Goal: Transaction & Acquisition: Purchase product/service

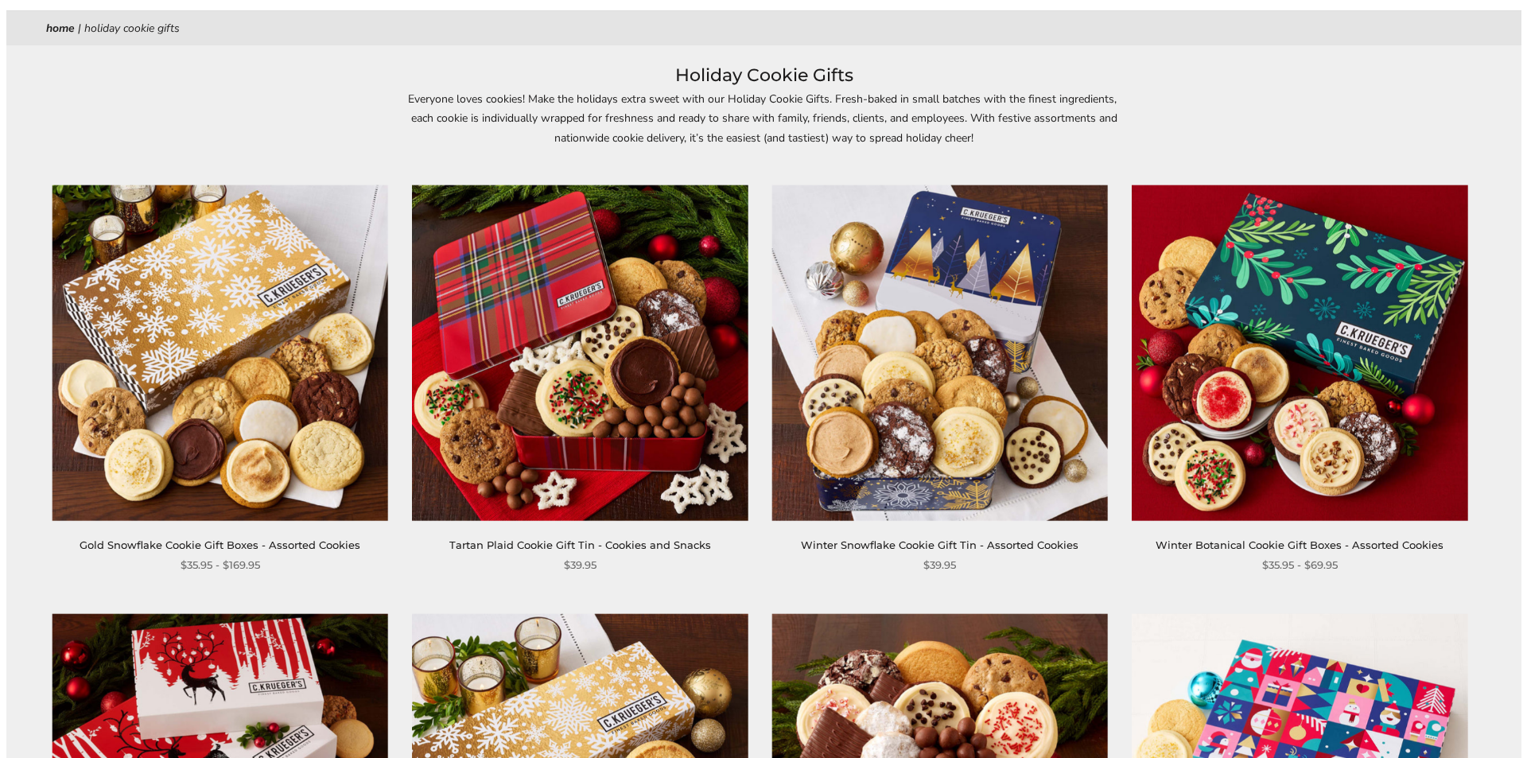
scroll to position [1, 0]
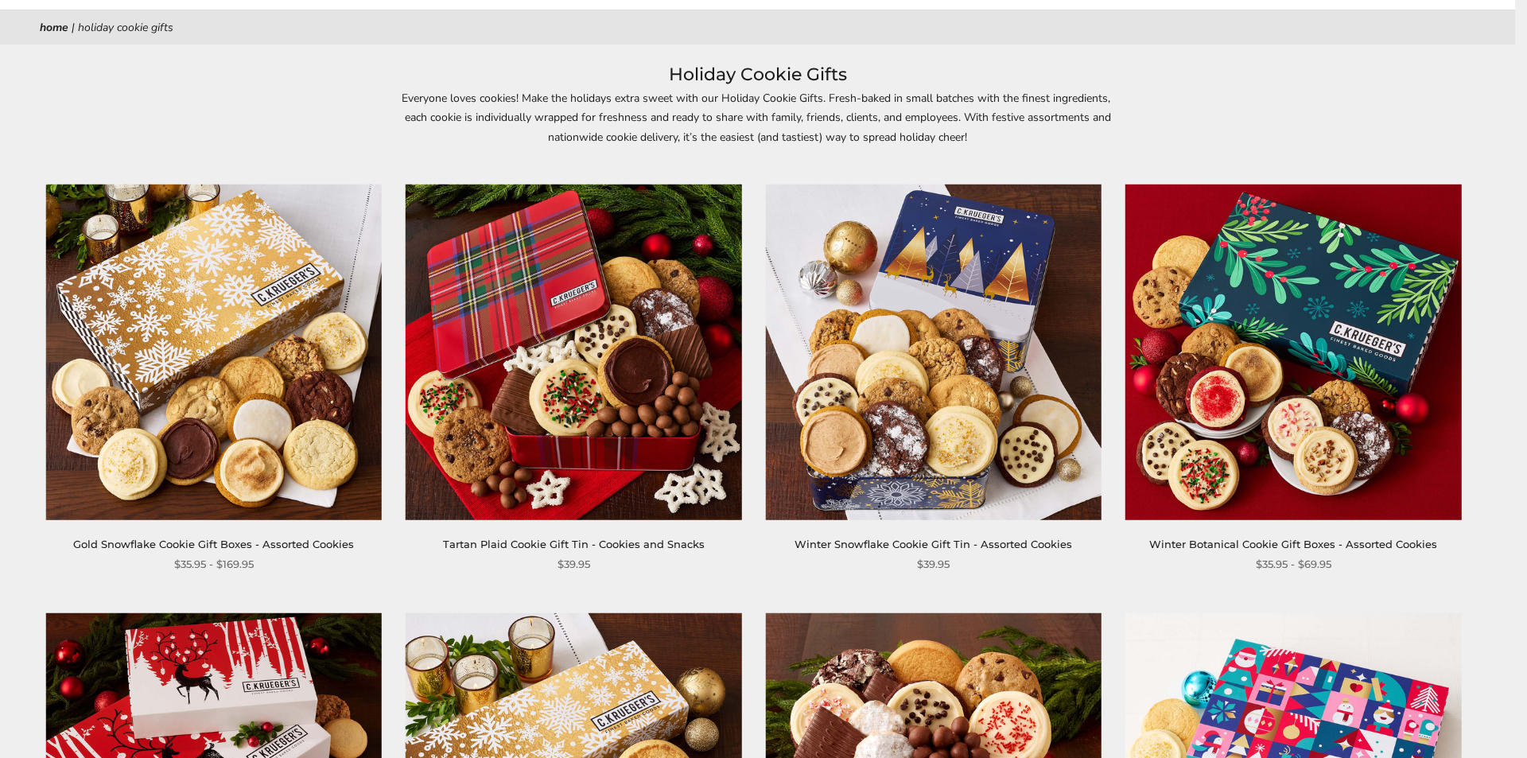
drag, startPoint x: 1522, startPoint y: 57, endPoint x: 1521, endPoint y: 200, distance: 143.2
click at [1515, 200] on html "Skip to content ****** Bestsellers Fall NEW! Cozy Autumn Fall Celebration Water…" at bounding box center [757, 378] width 1515 height 759
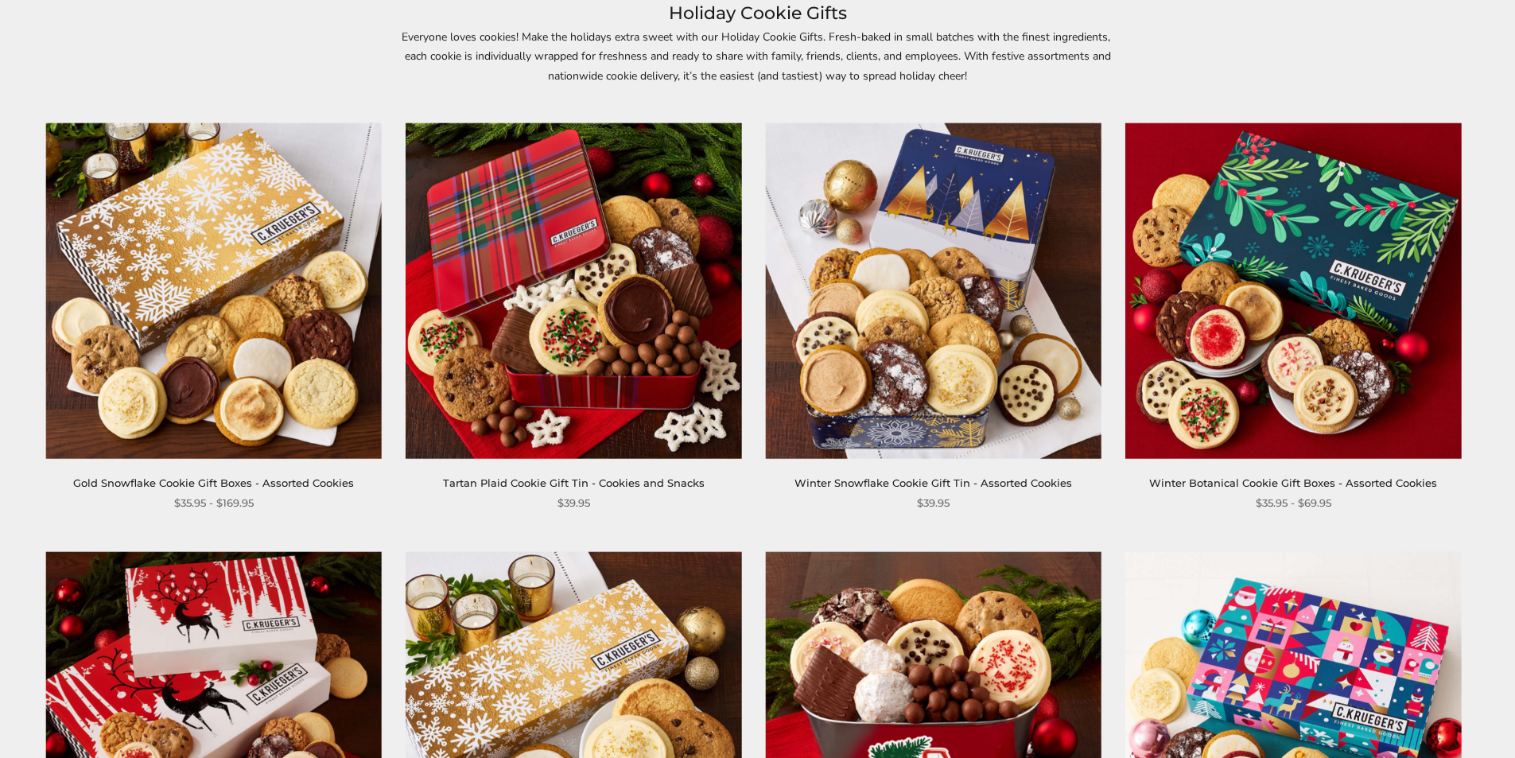
scroll to position [0, 0]
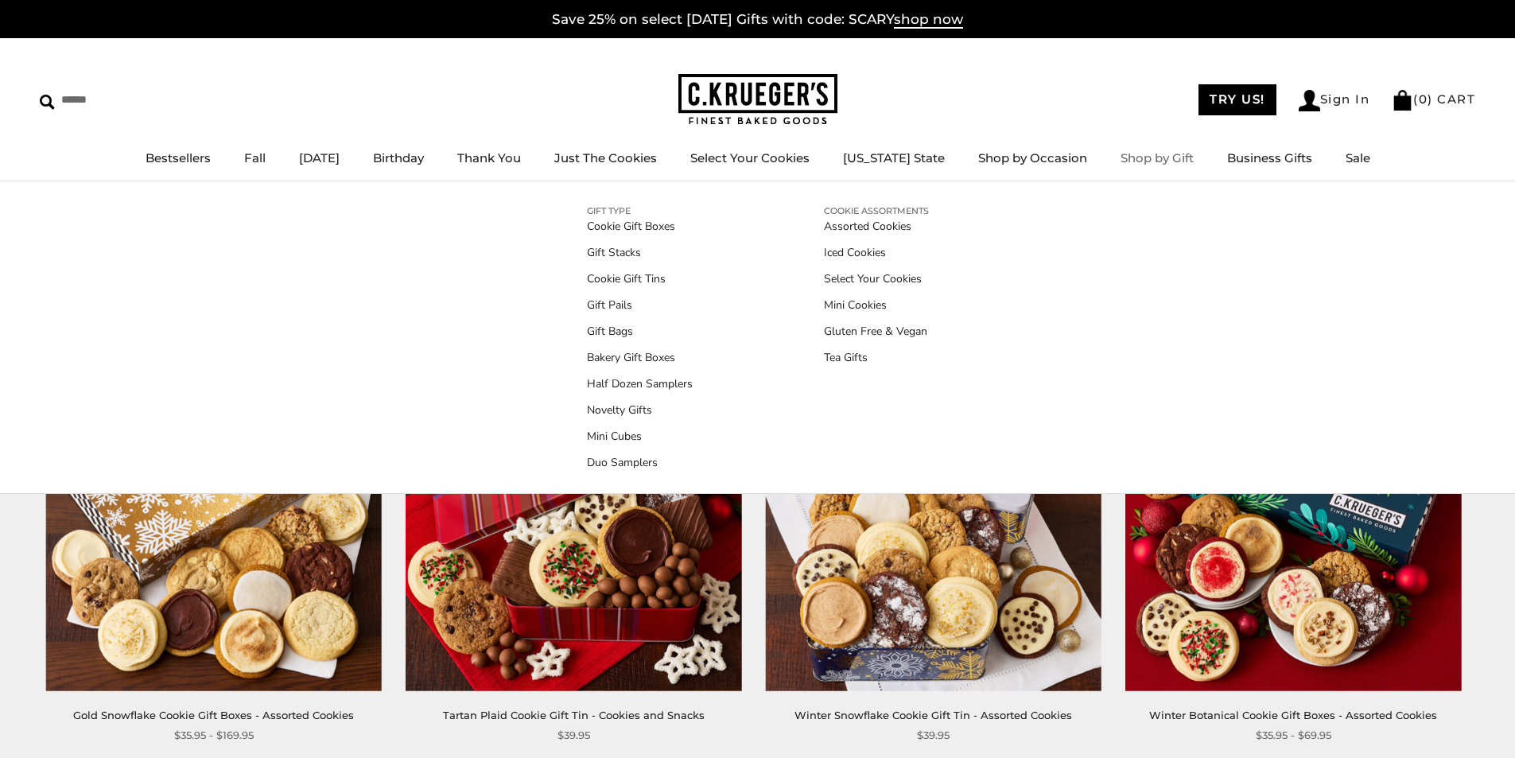
click at [1139, 157] on link "Shop by Gift" at bounding box center [1157, 157] width 73 height 15
click at [1145, 159] on link "Shop by Gift" at bounding box center [1157, 157] width 73 height 15
click at [616, 256] on link "Gift Stacks" at bounding box center [640, 252] width 106 height 17
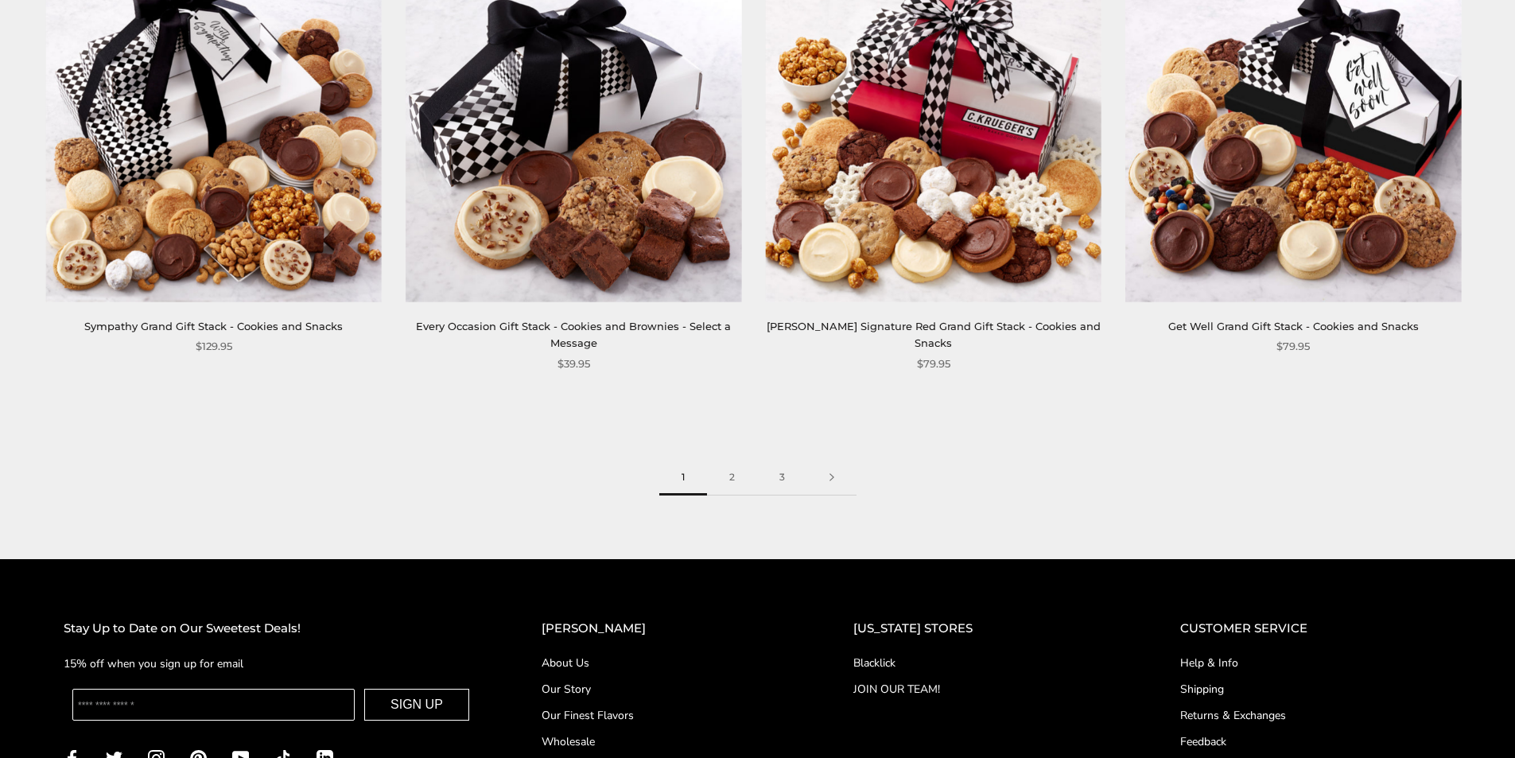
scroll to position [2494, 0]
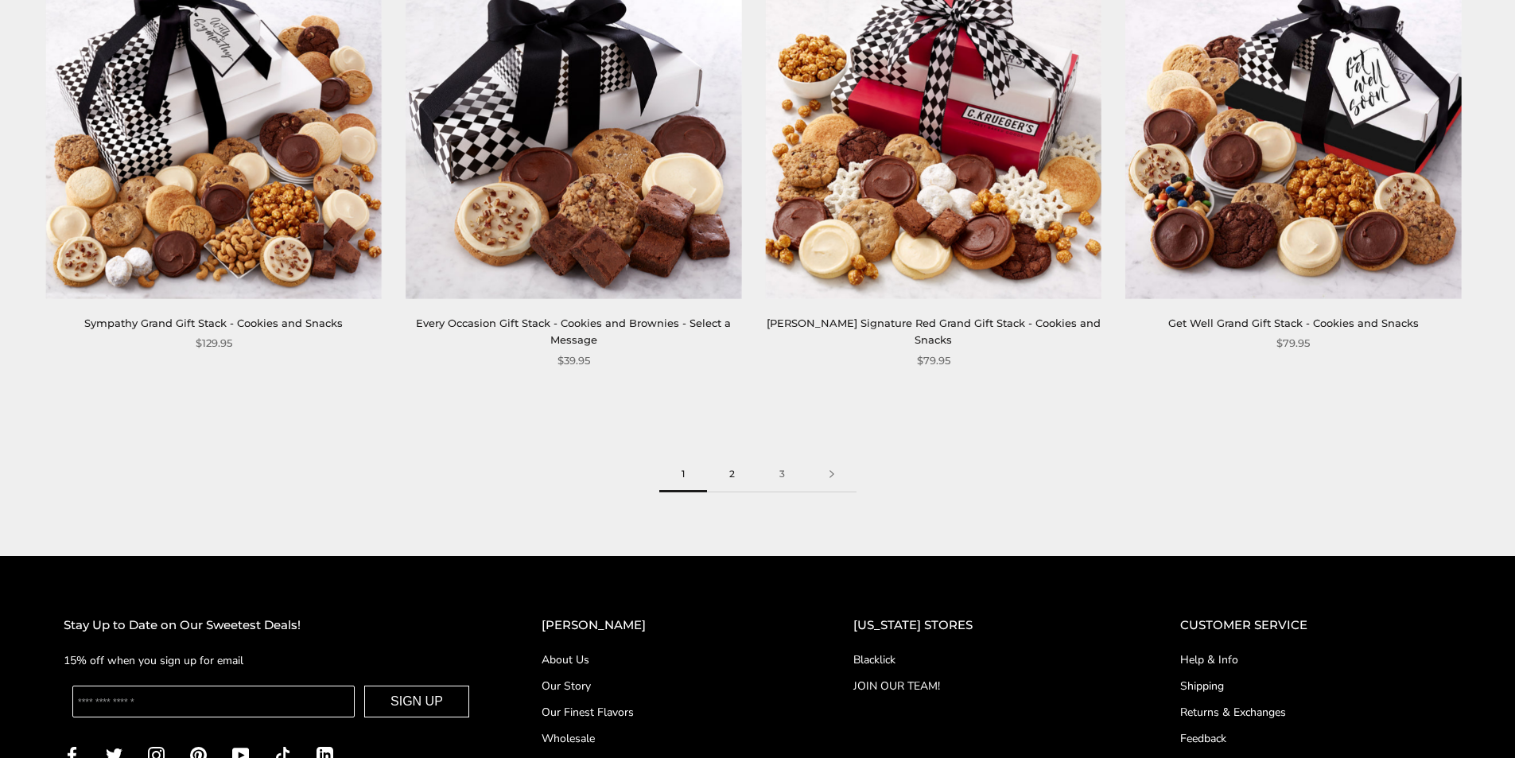
click at [730, 457] on link "2" at bounding box center [732, 475] width 50 height 36
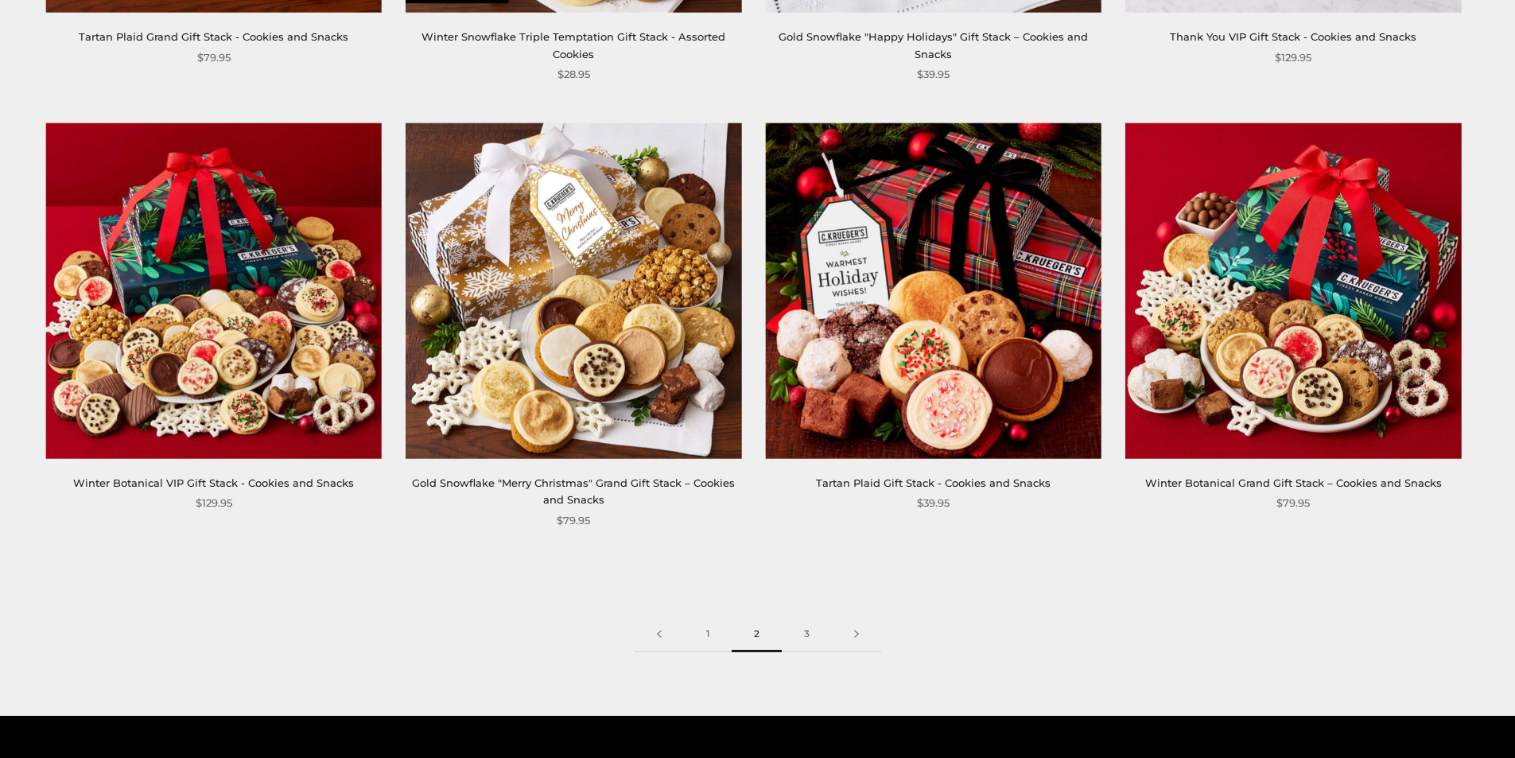
scroll to position [2557, 0]
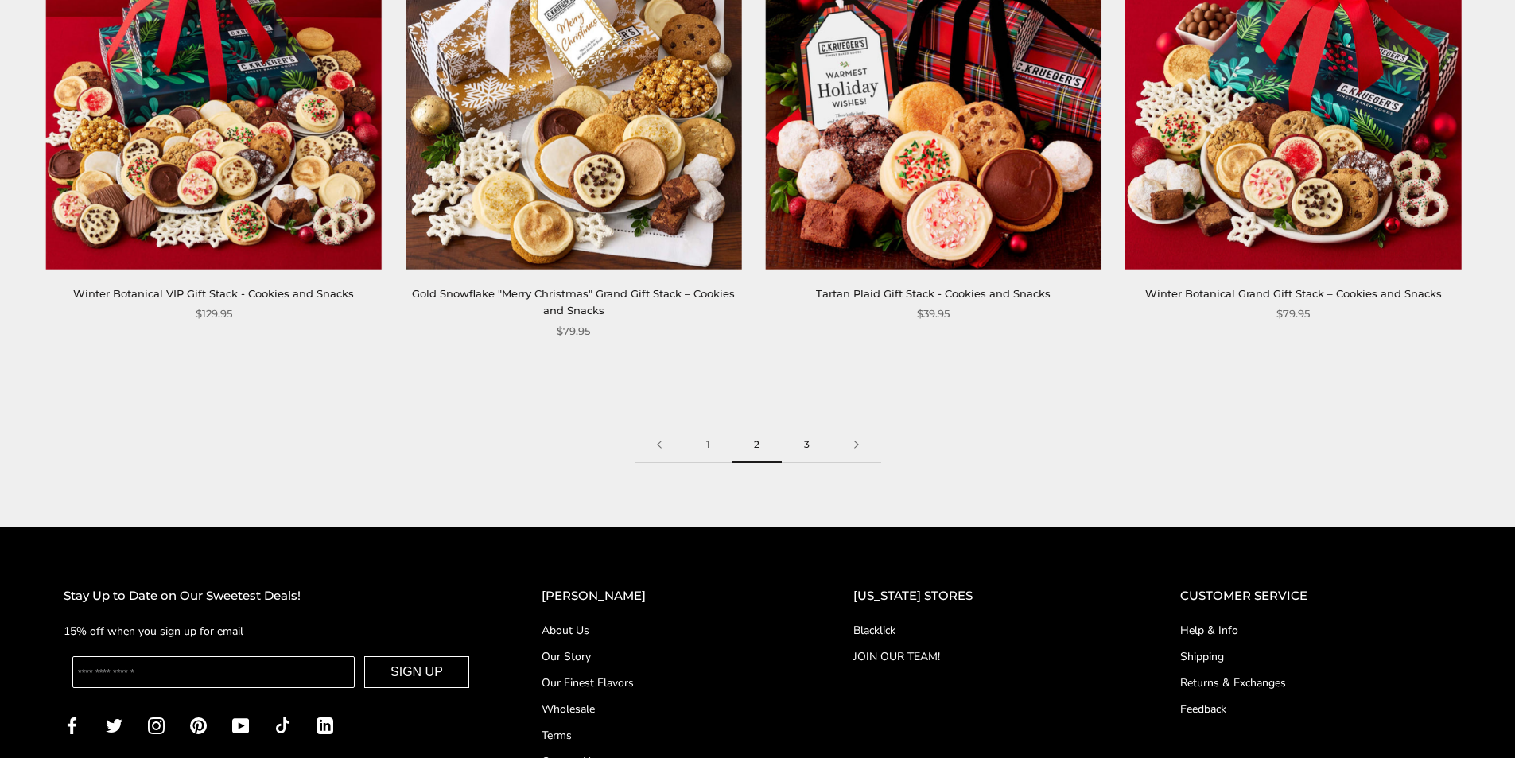
click at [811, 446] on link "3" at bounding box center [807, 445] width 50 height 36
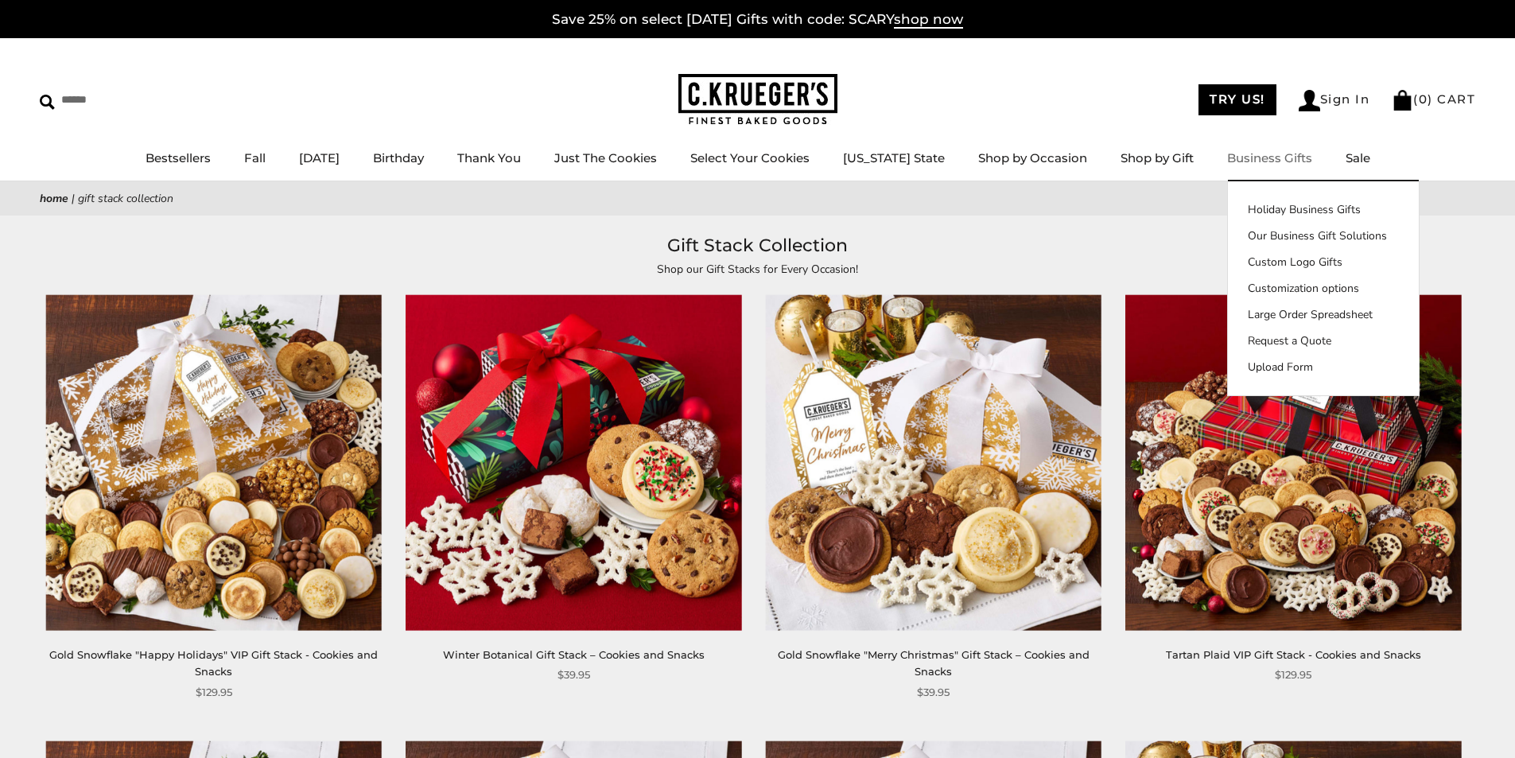
click at [1257, 158] on link "Business Gifts" at bounding box center [1269, 157] width 85 height 15
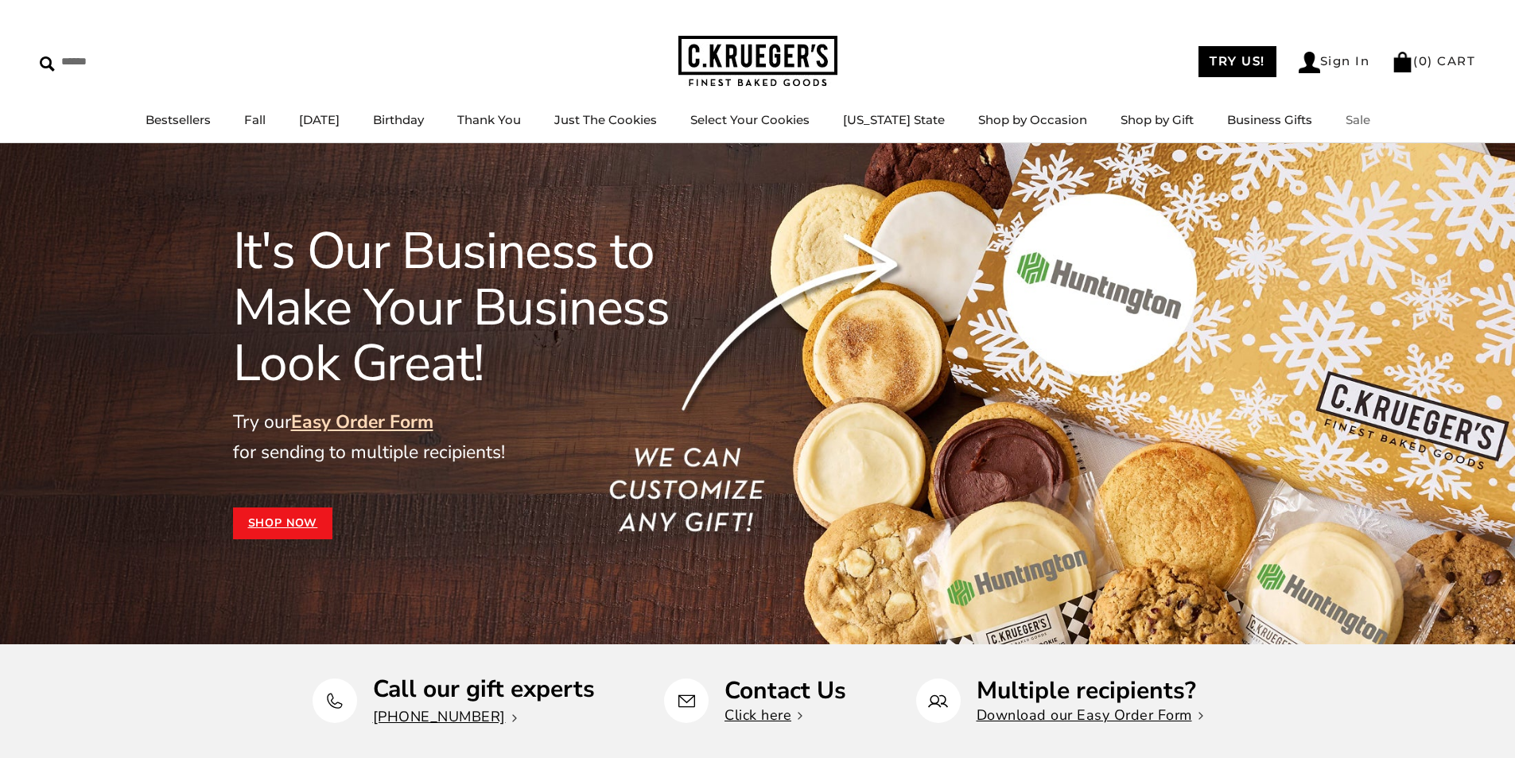
click at [1346, 119] on link "Sale" at bounding box center [1358, 119] width 25 height 15
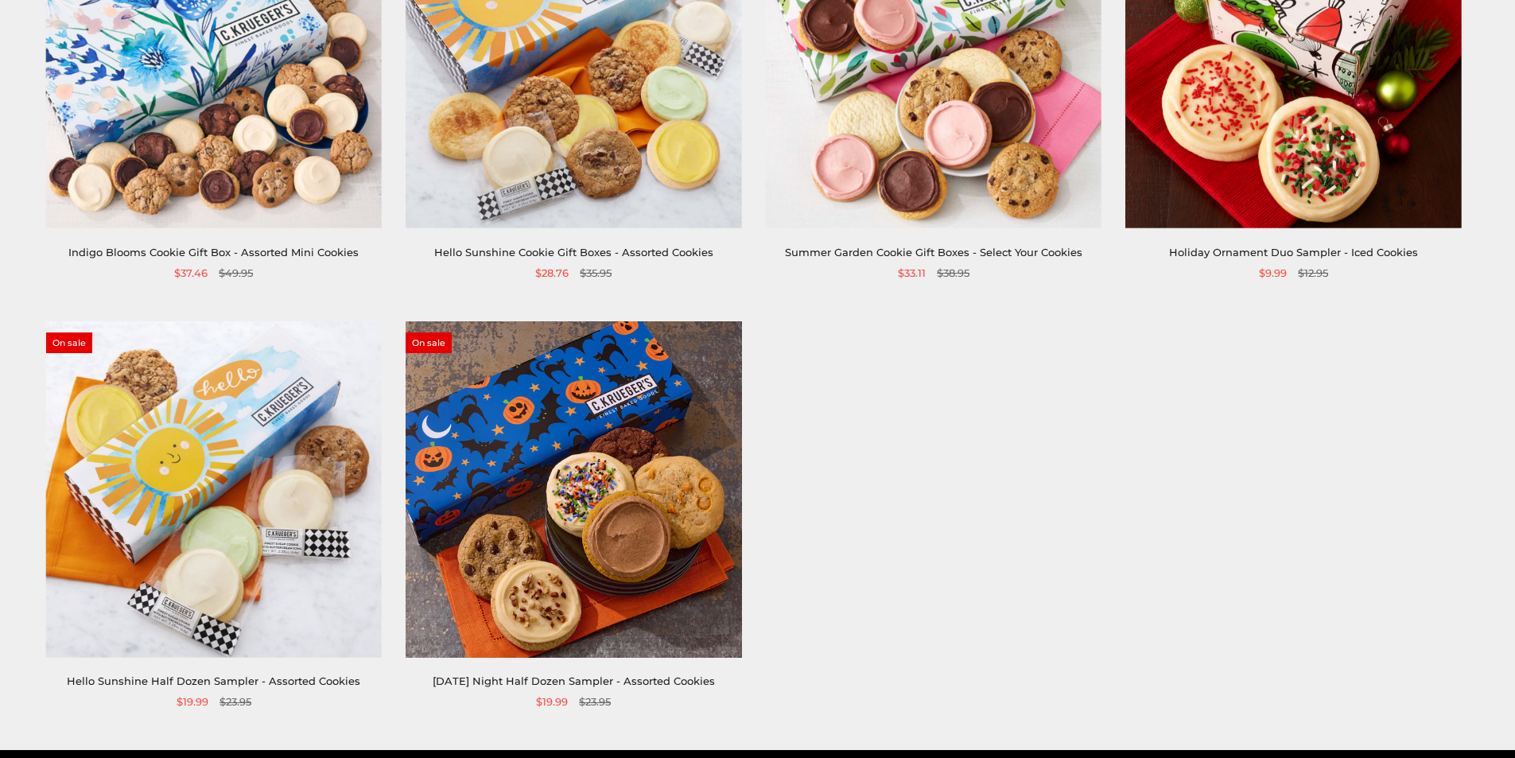
scroll to position [458, 0]
